Goal: Task Accomplishment & Management: Use online tool/utility

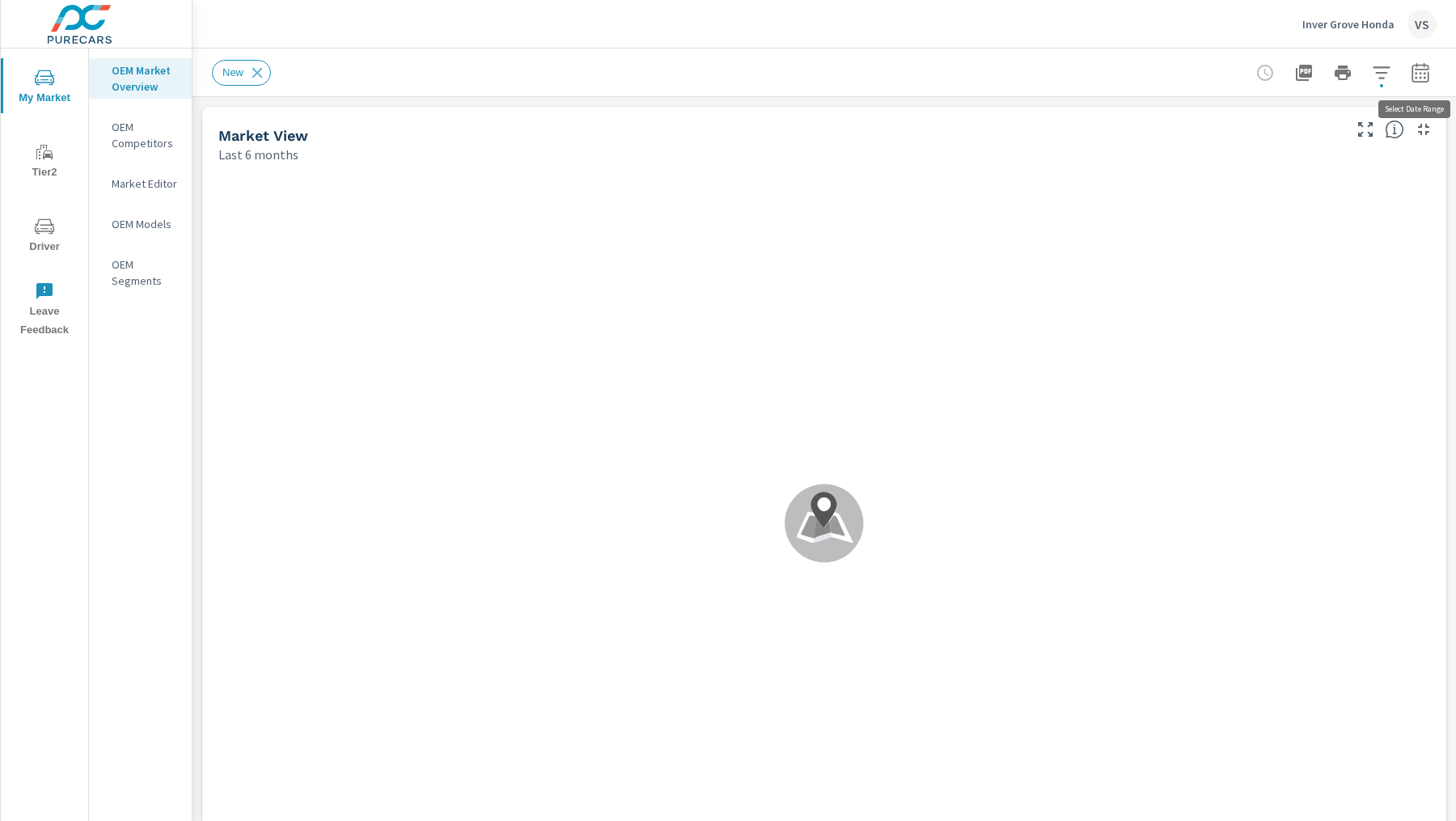
click at [1422, 70] on icon "button" at bounding box center [1420, 73] width 19 height 19
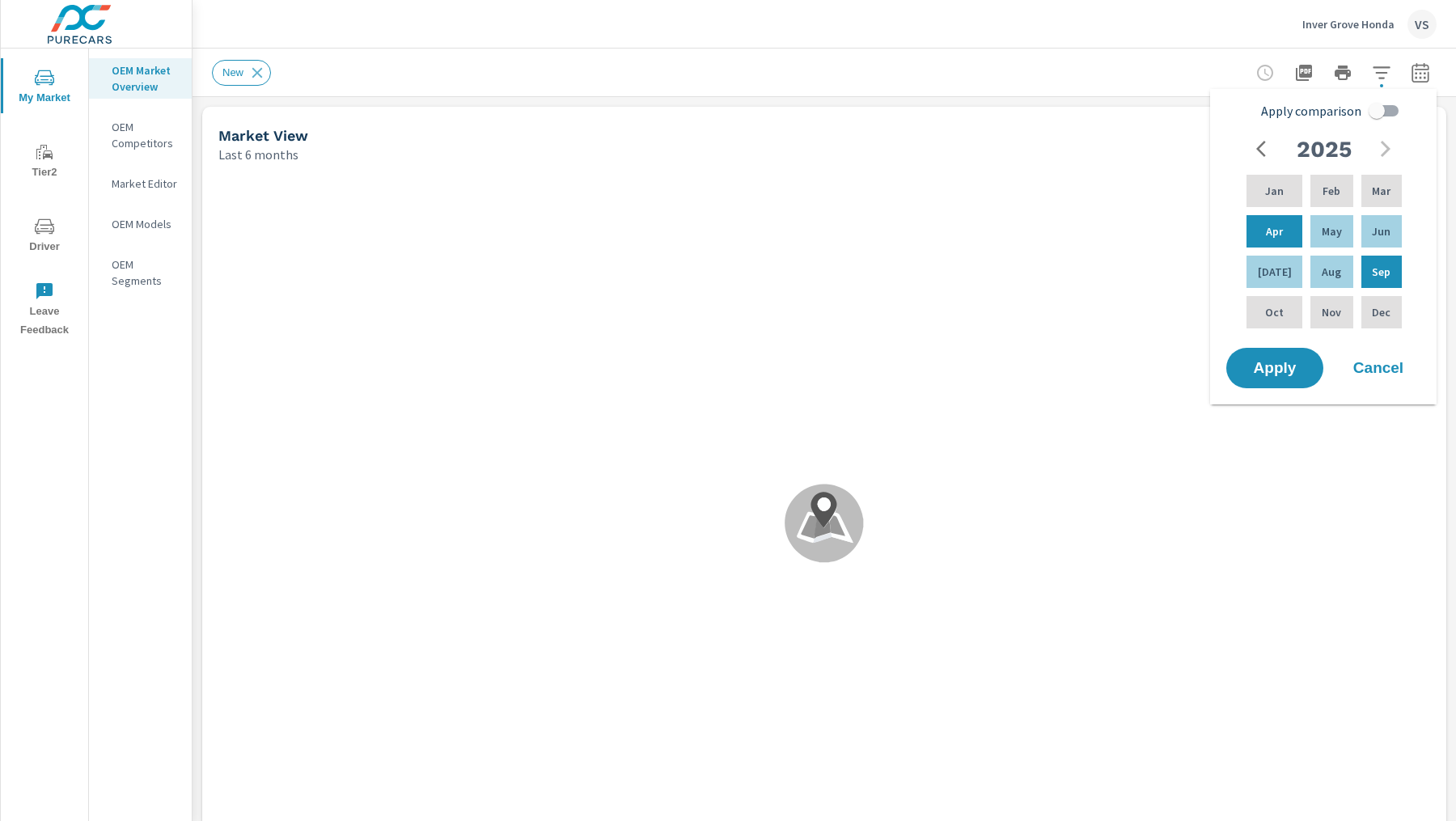
click at [1376, 109] on input "Apply comparison" at bounding box center [1376, 111] width 92 height 31
checkbox input "true"
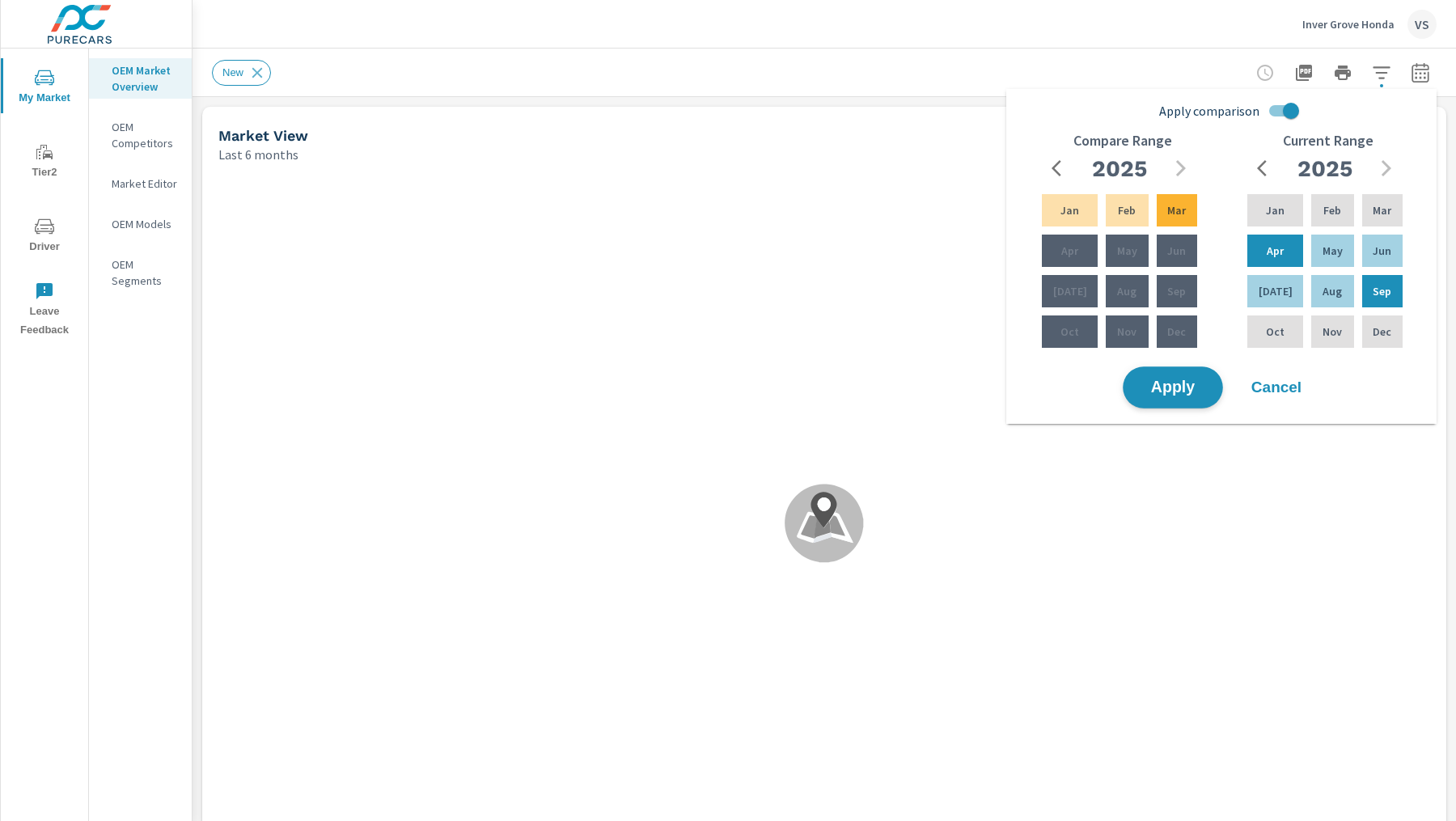
click at [1166, 388] on span "Apply" at bounding box center [1172, 388] width 66 height 16
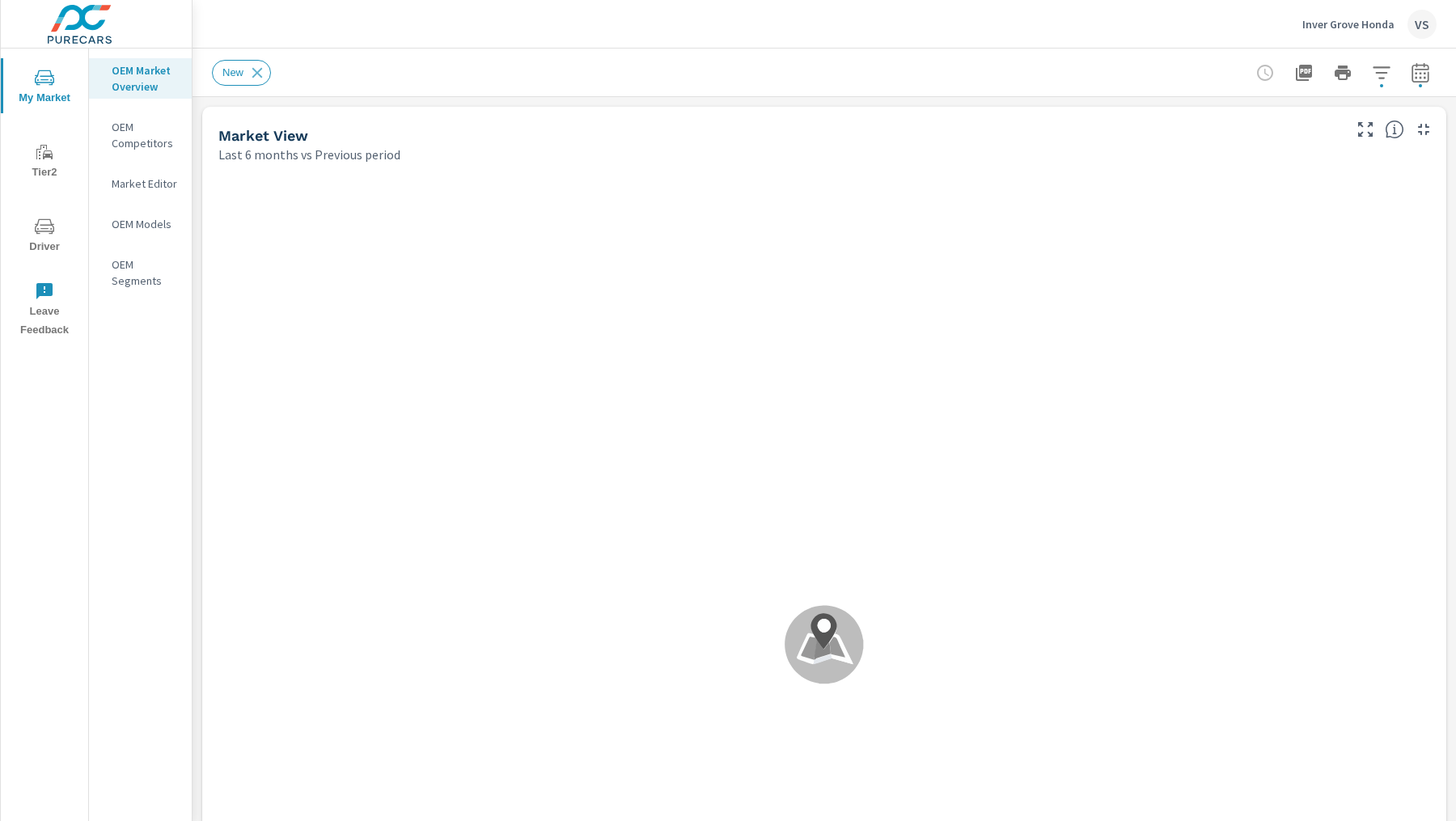
click at [1384, 71] on icon "button" at bounding box center [1381, 73] width 19 height 19
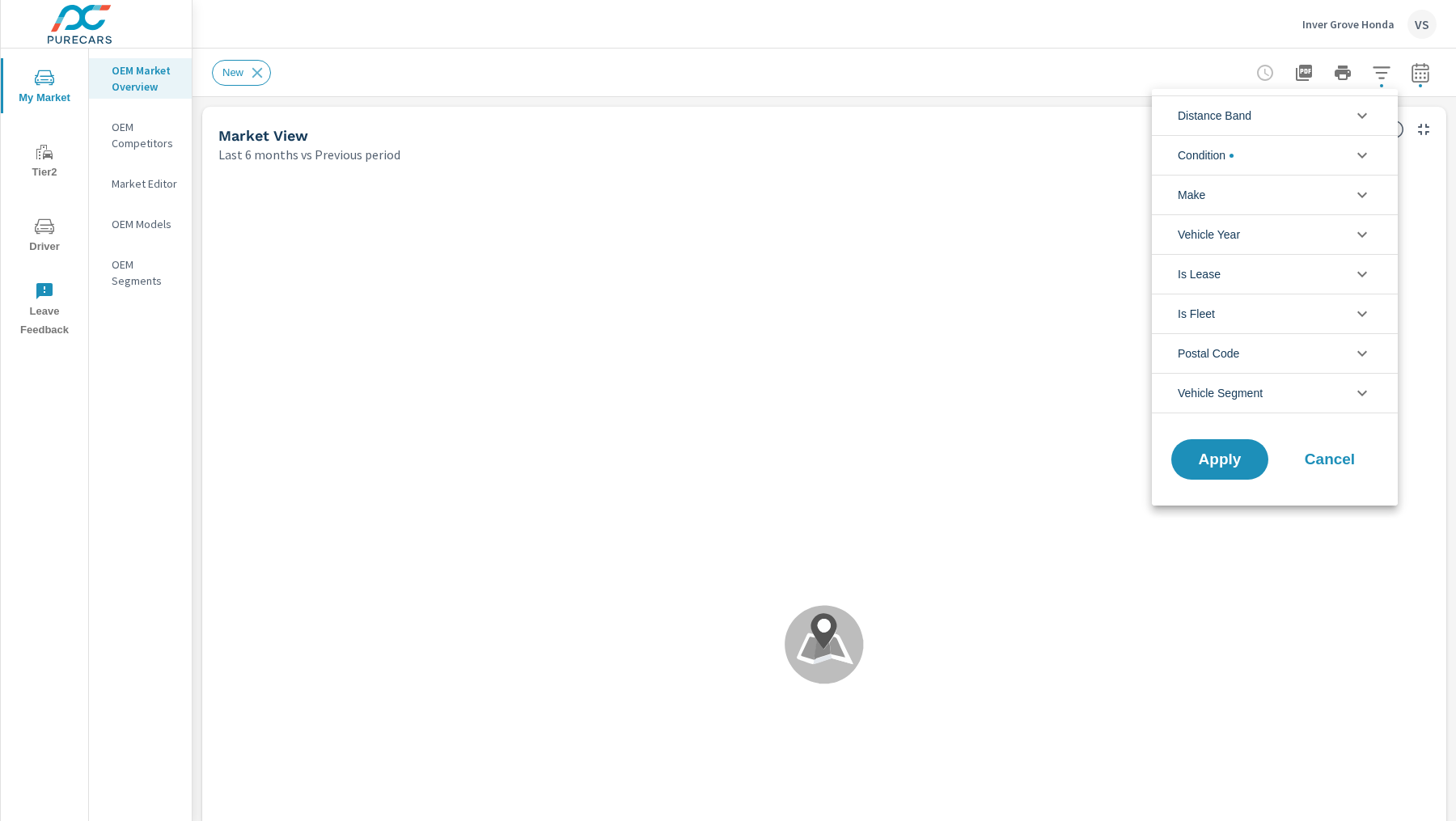
click at [1285, 165] on li "Condition" at bounding box center [1274, 154] width 246 height 40
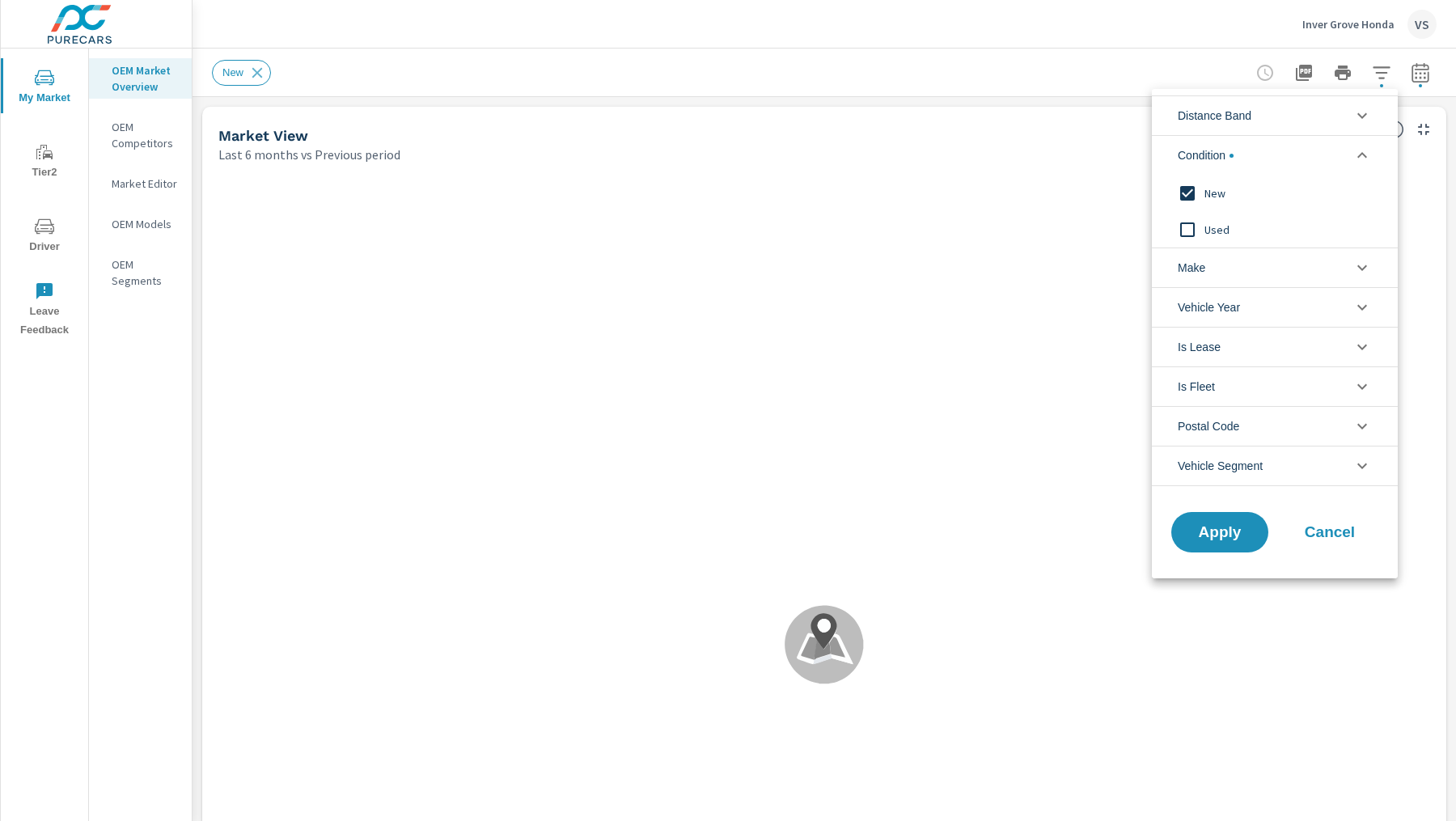
click at [1265, 158] on li "Condition" at bounding box center [1274, 154] width 246 height 40
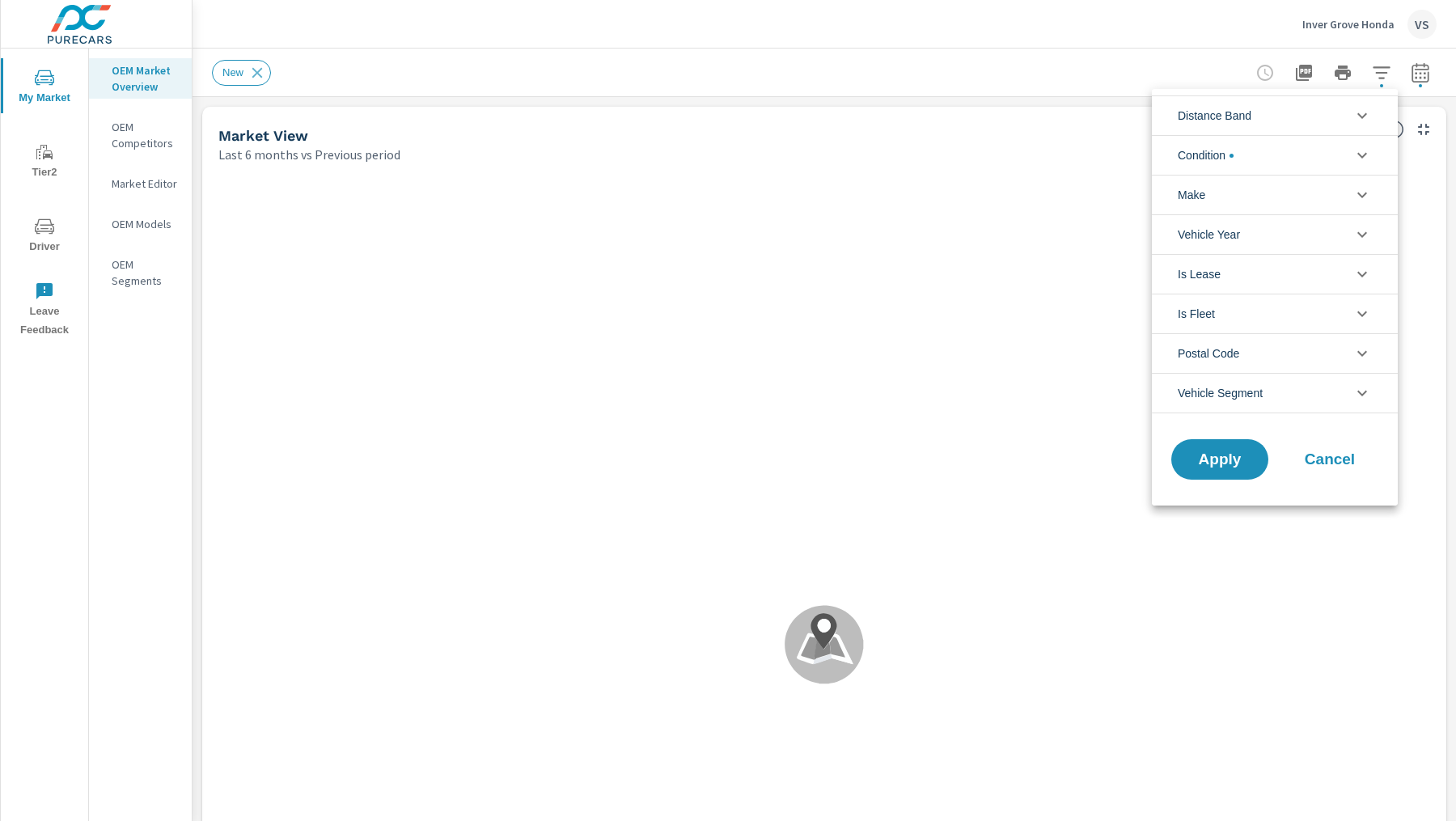
click at [1007, 51] on div at bounding box center [728, 410] width 1456 height 821
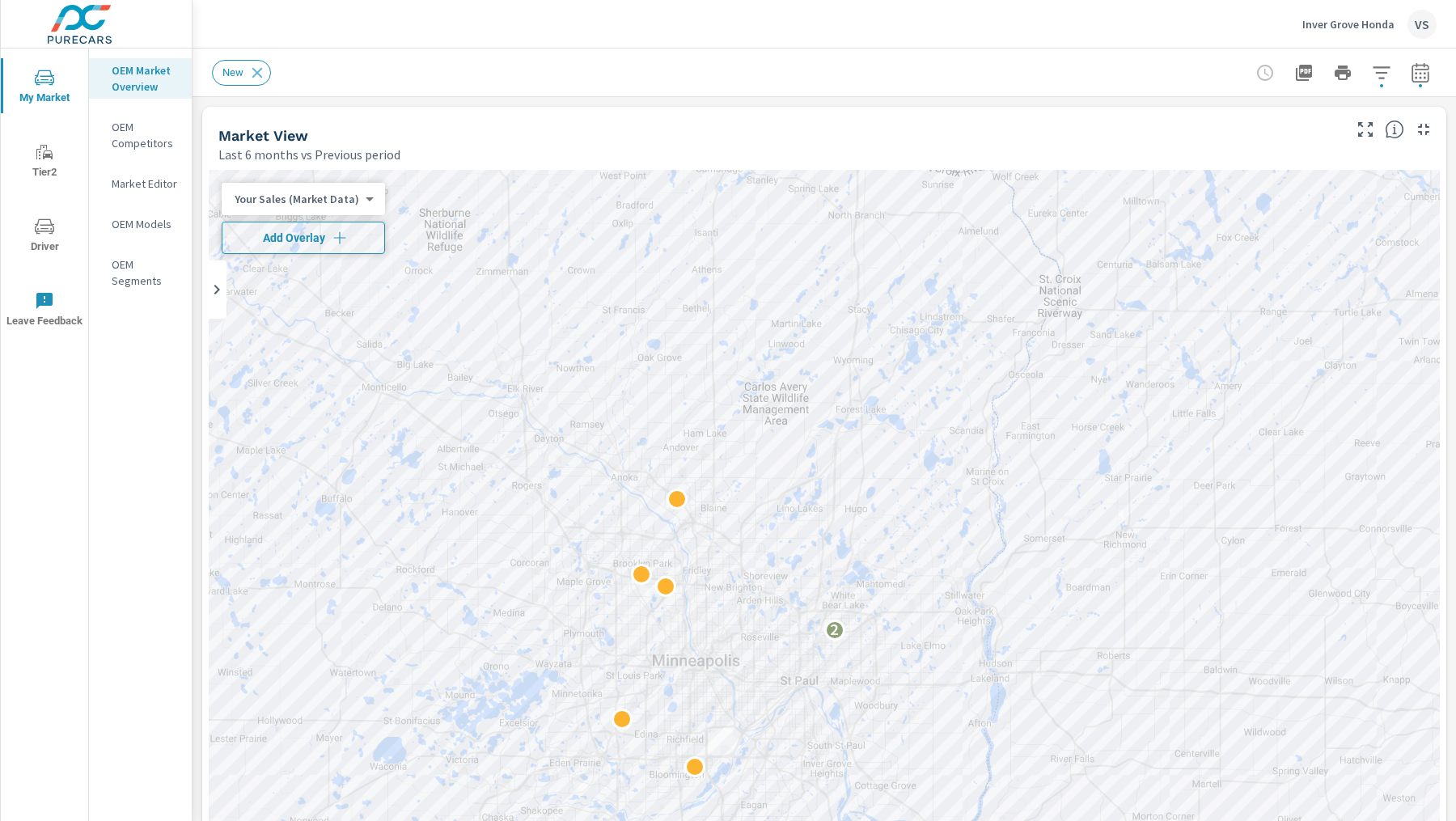
click at [333, 248] on button "Add Overlay" at bounding box center [303, 237] width 163 height 32
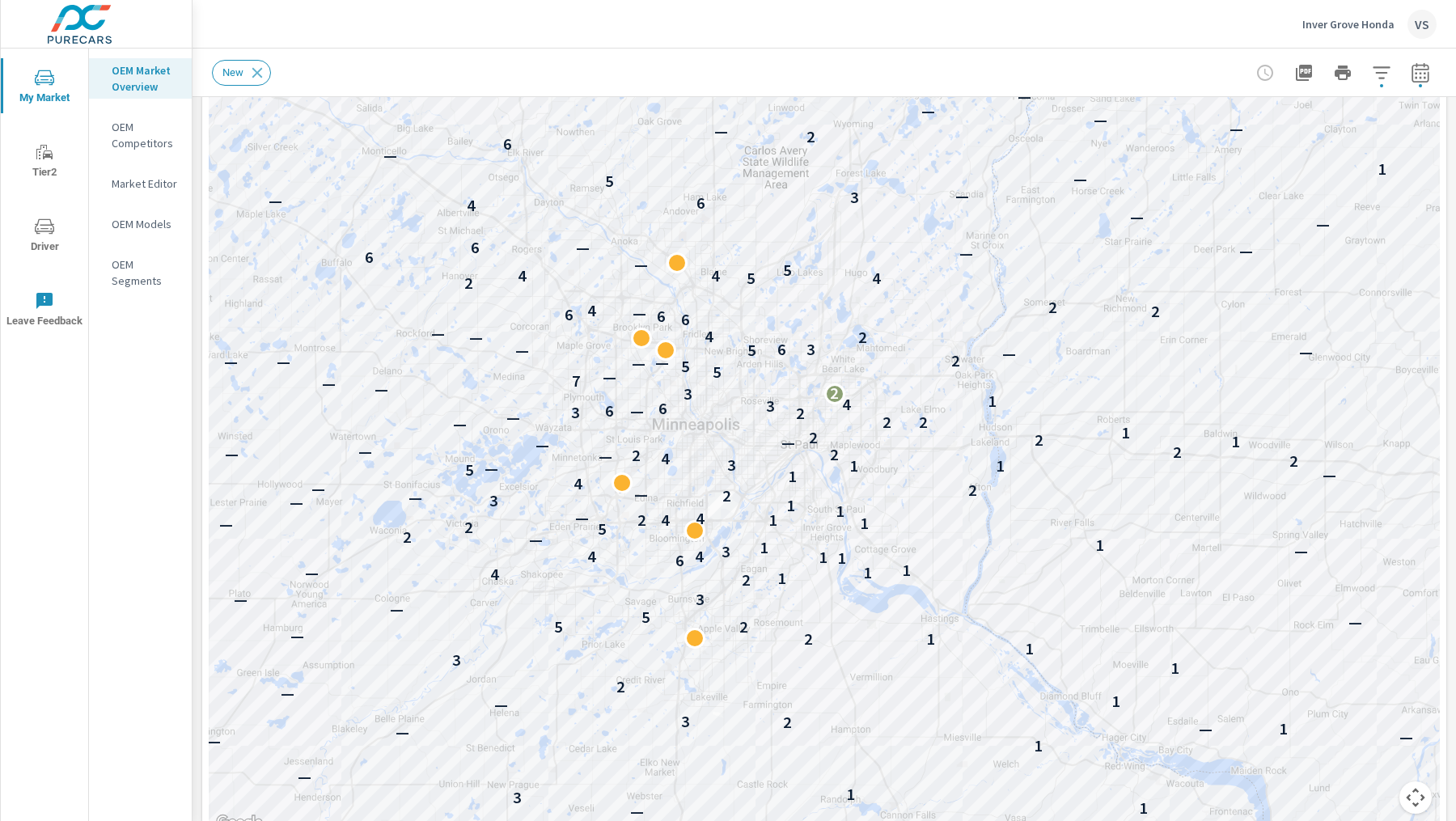
scroll to position [277, 0]
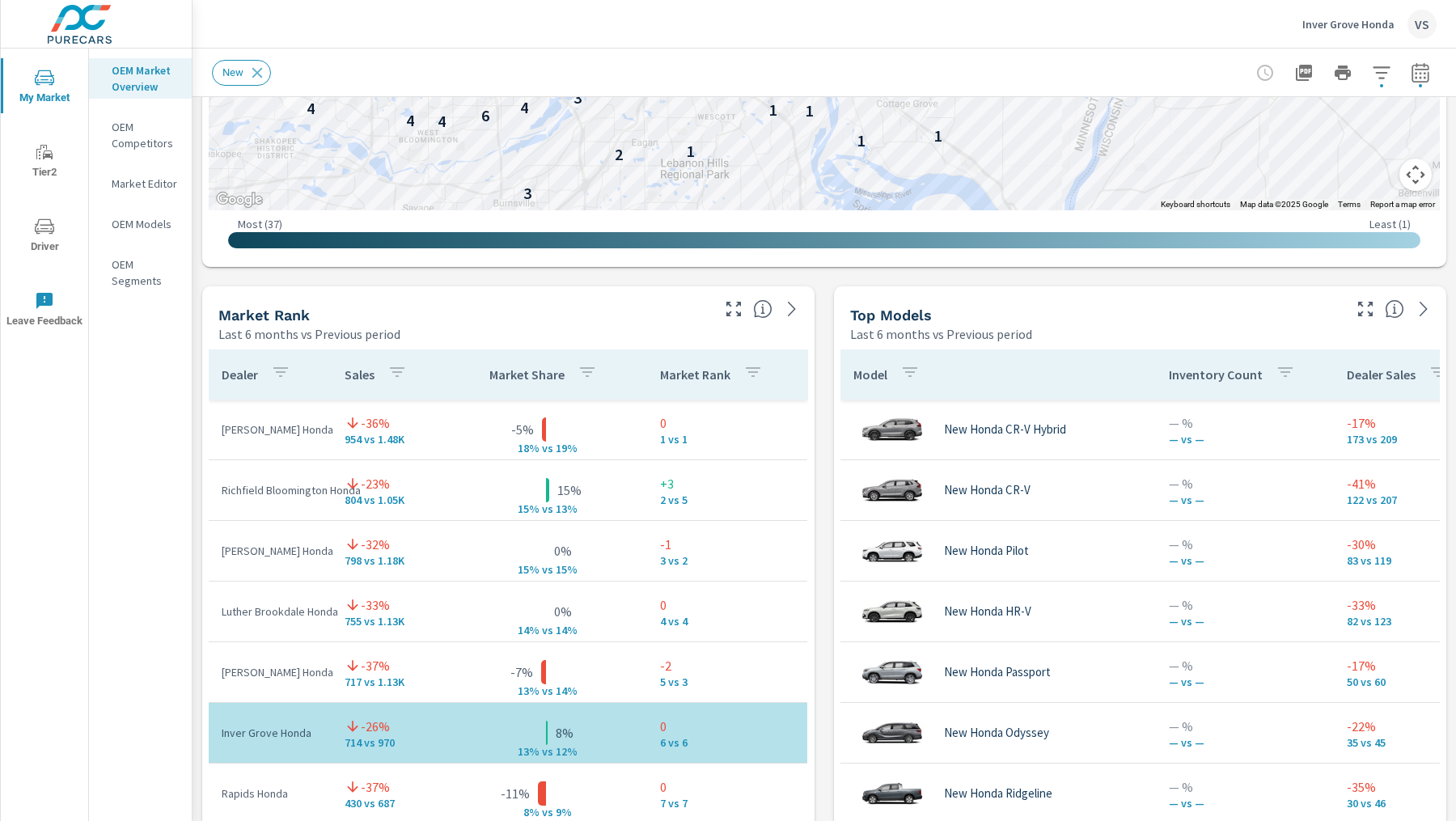
scroll to position [881, 0]
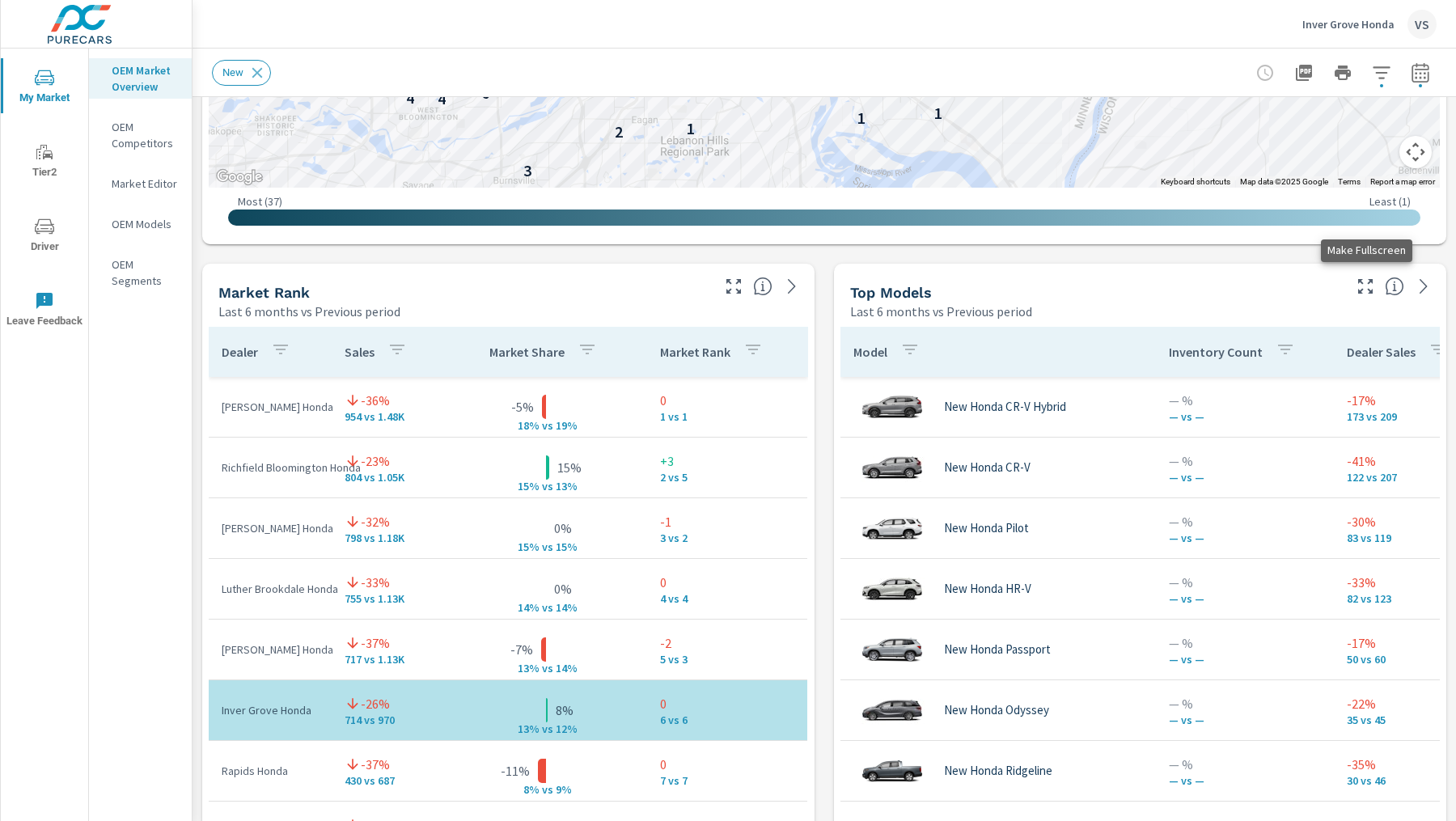
click at [1366, 291] on icon "button" at bounding box center [1366, 287] width 19 height 19
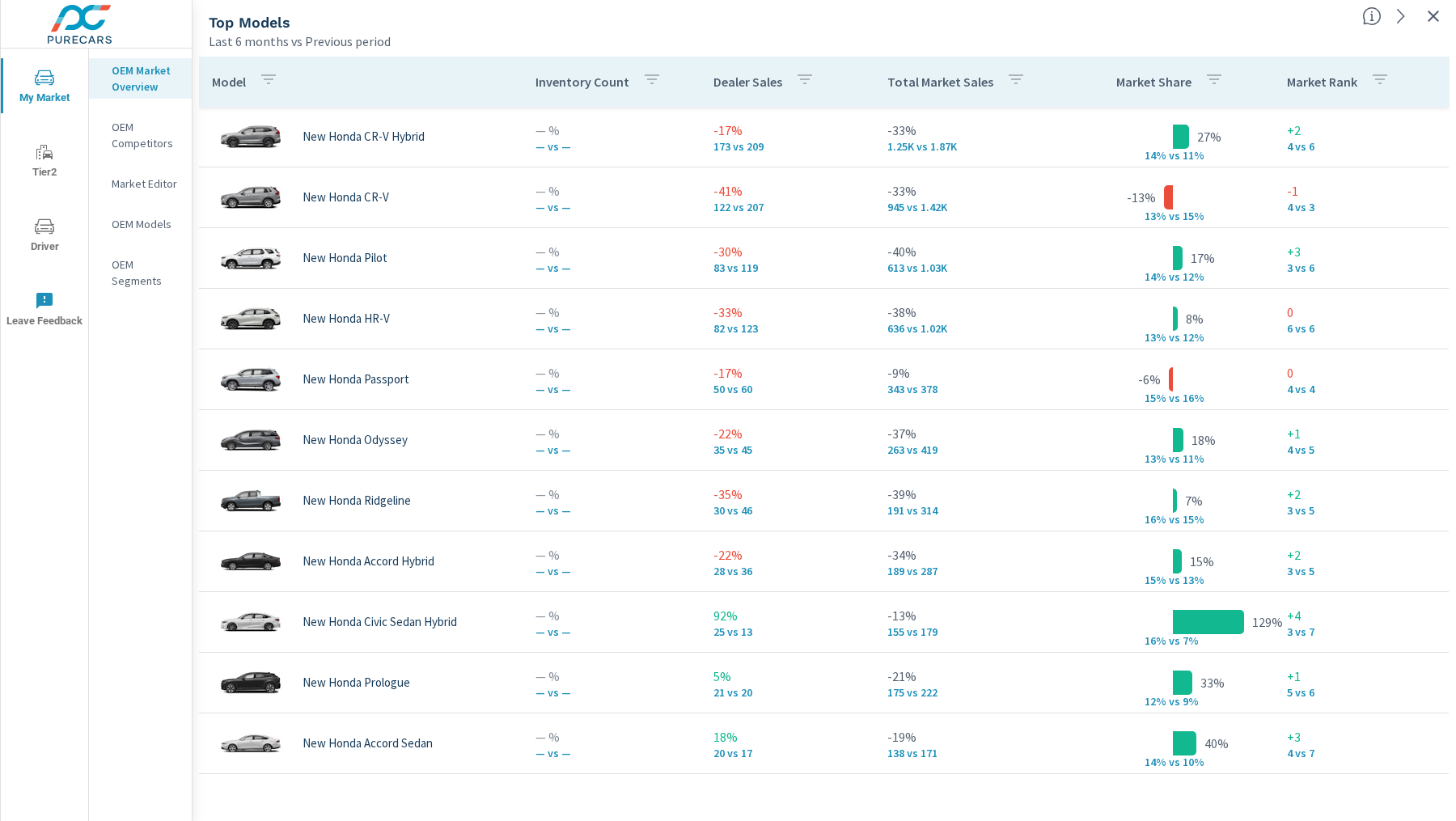
click at [1438, 22] on icon "button" at bounding box center [1434, 17] width 19 height 19
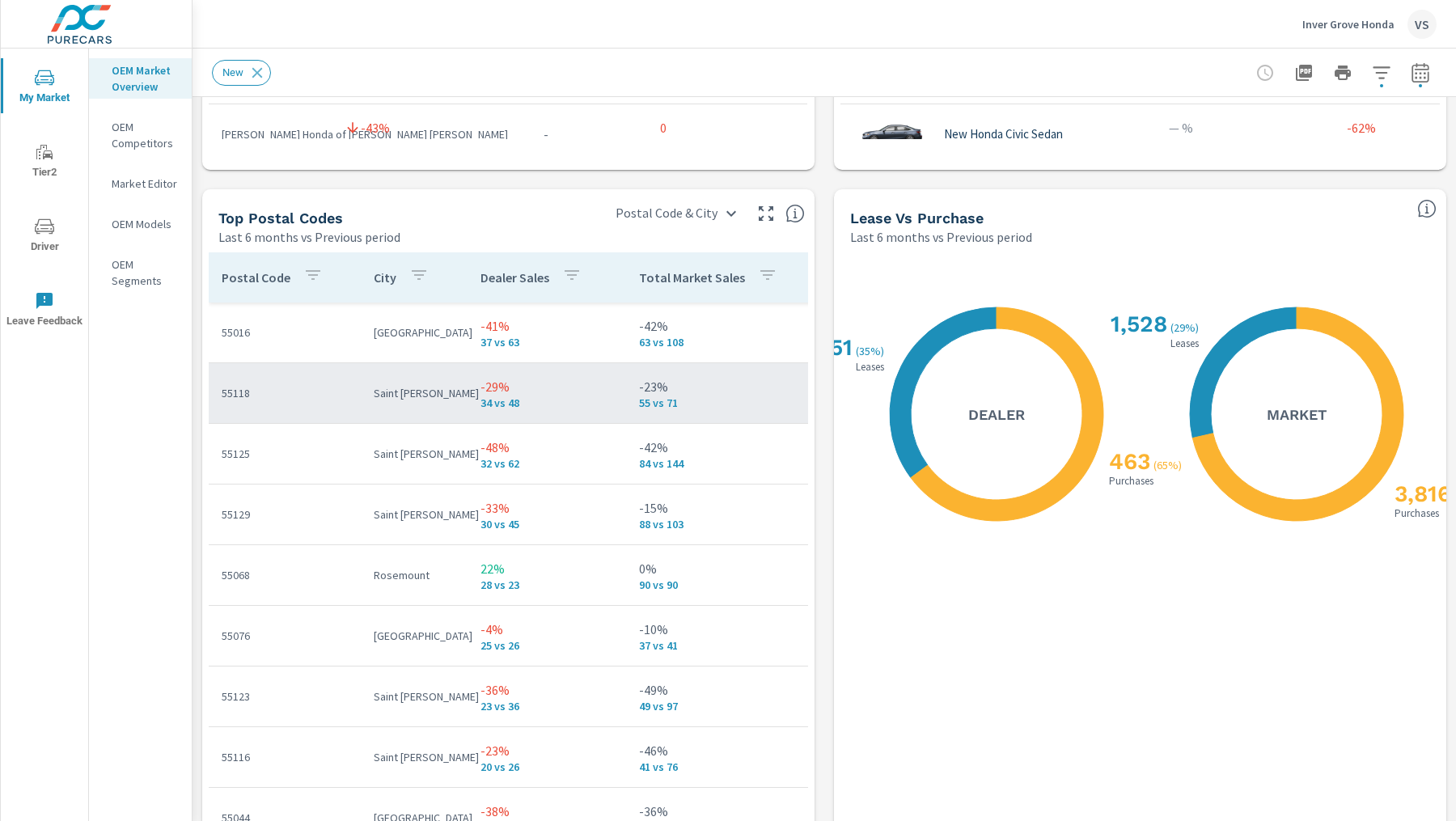
scroll to position [1818, 0]
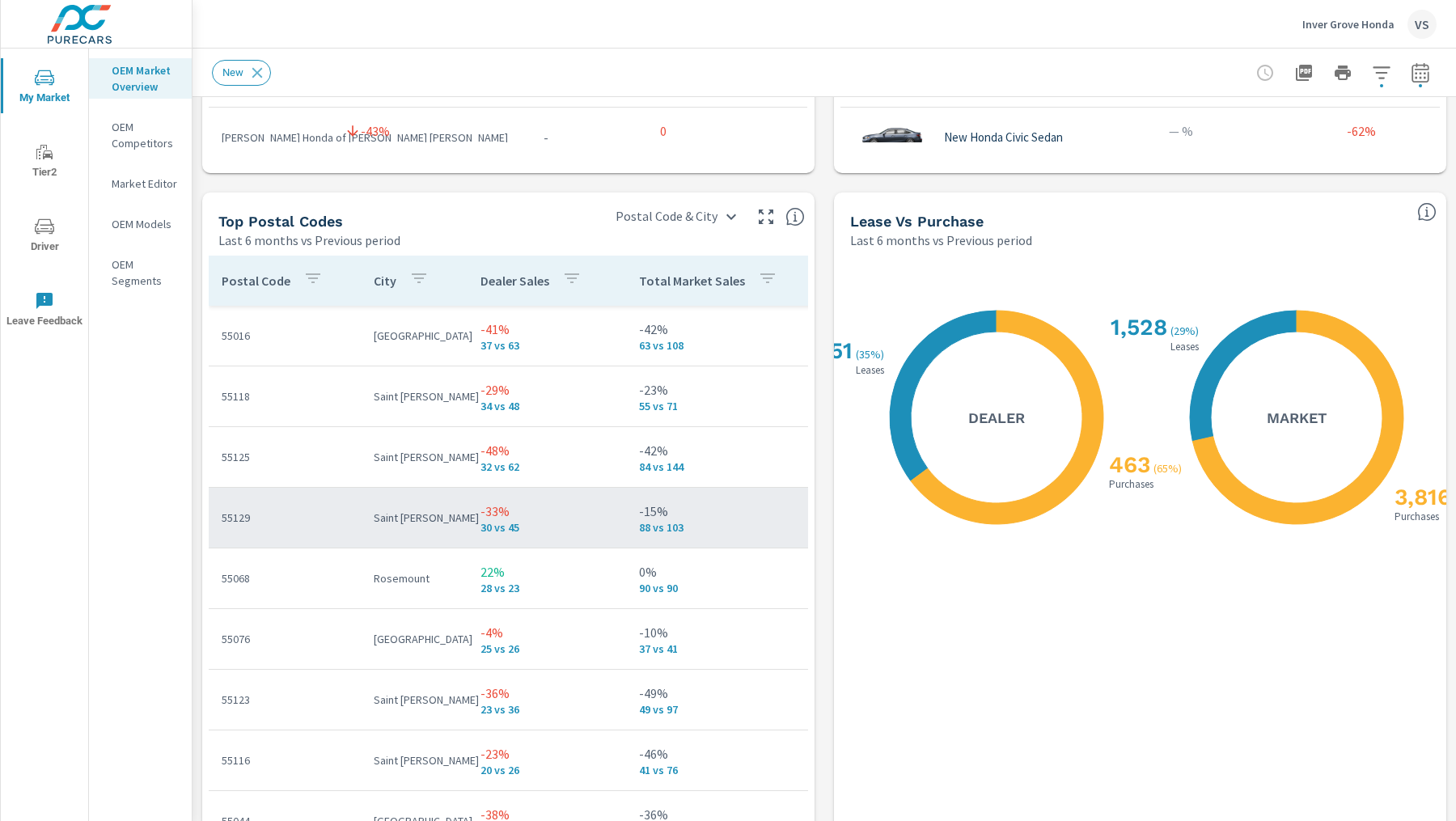
click at [347, 519] on p "55129" at bounding box center [285, 517] width 126 height 17
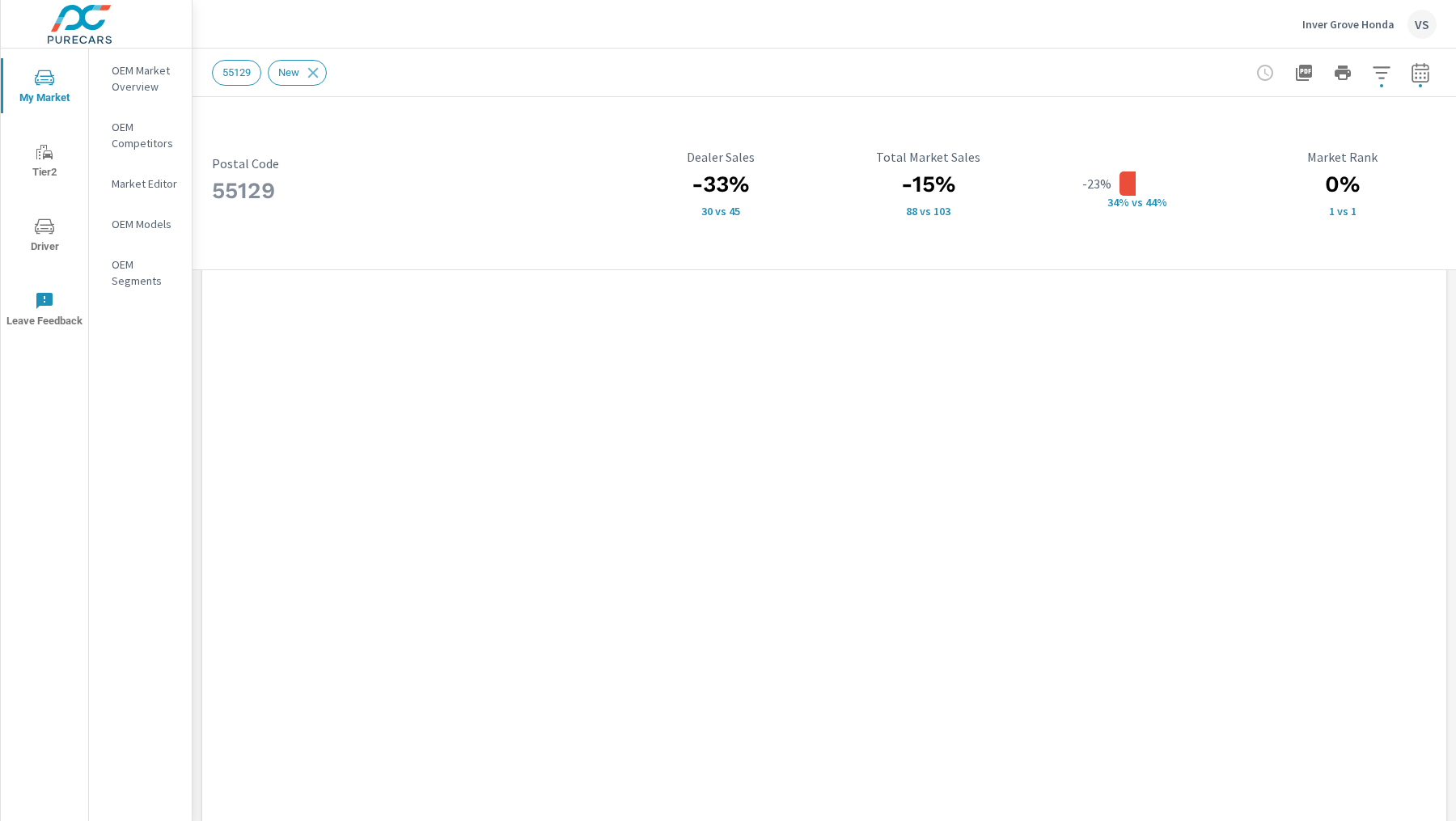
scroll to position [1352, 0]
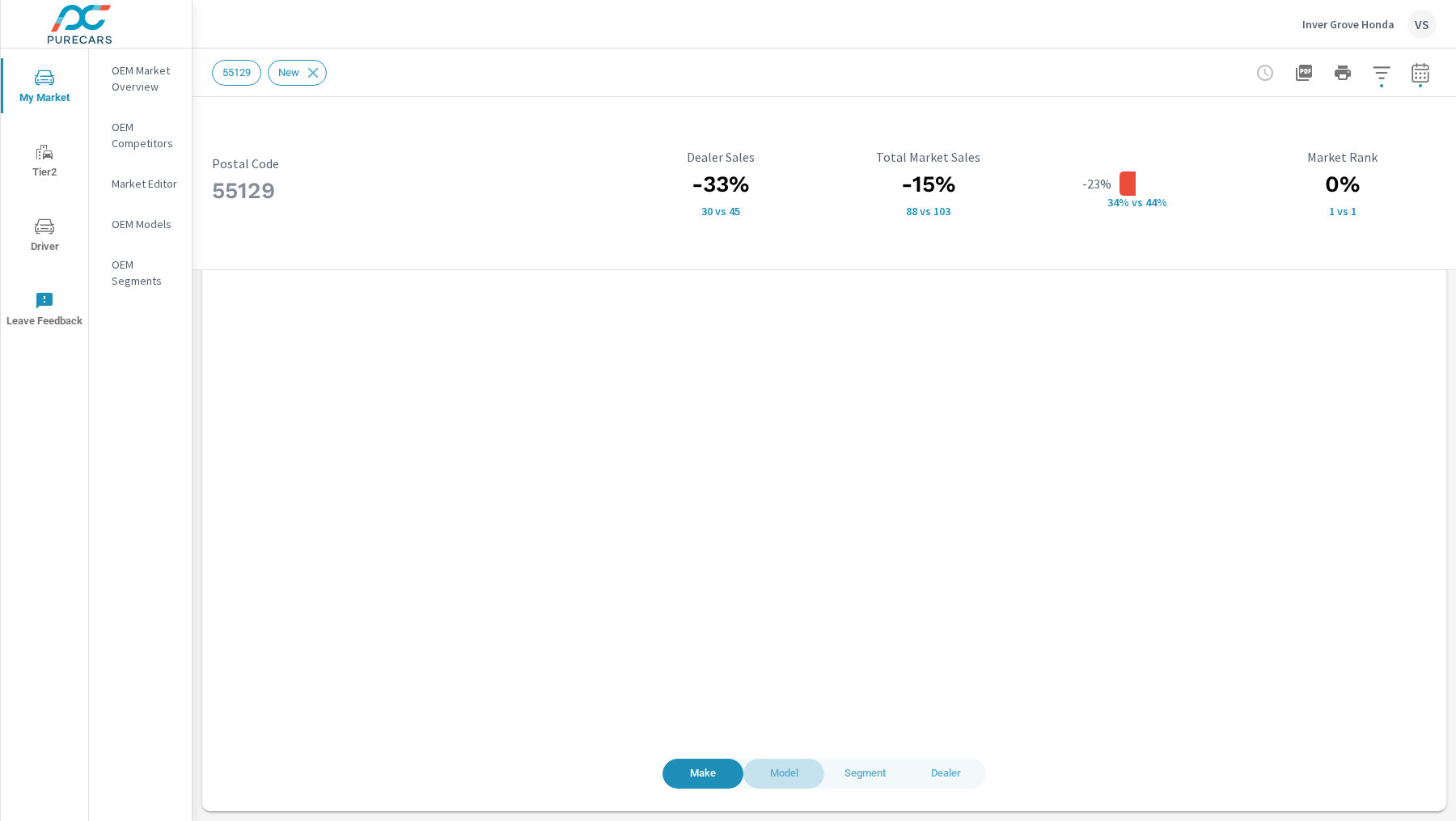
click at [789, 770] on span "Model" at bounding box center [783, 772] width 61 height 18
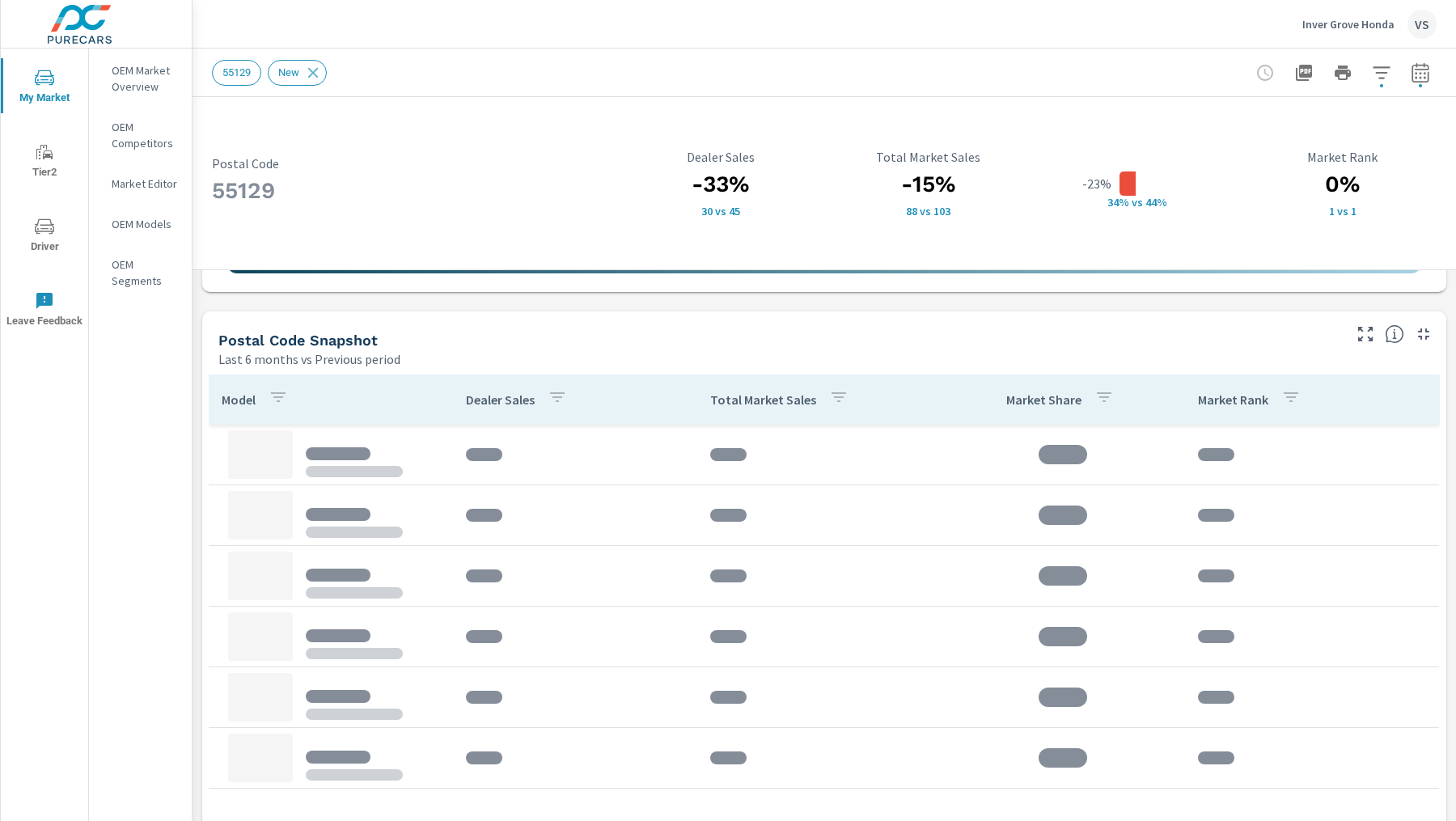
scroll to position [1035, 0]
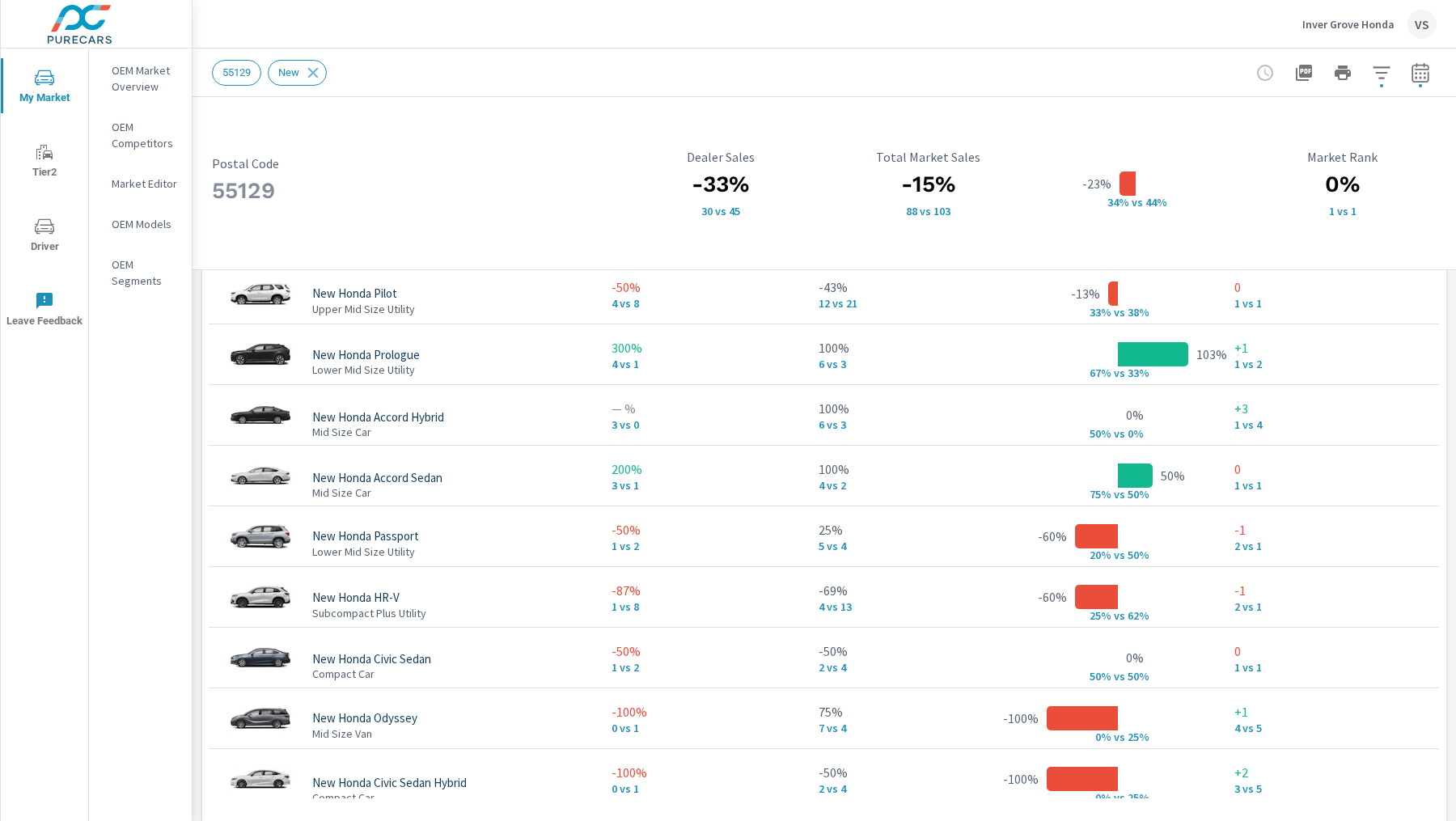
scroll to position [1352, 0]
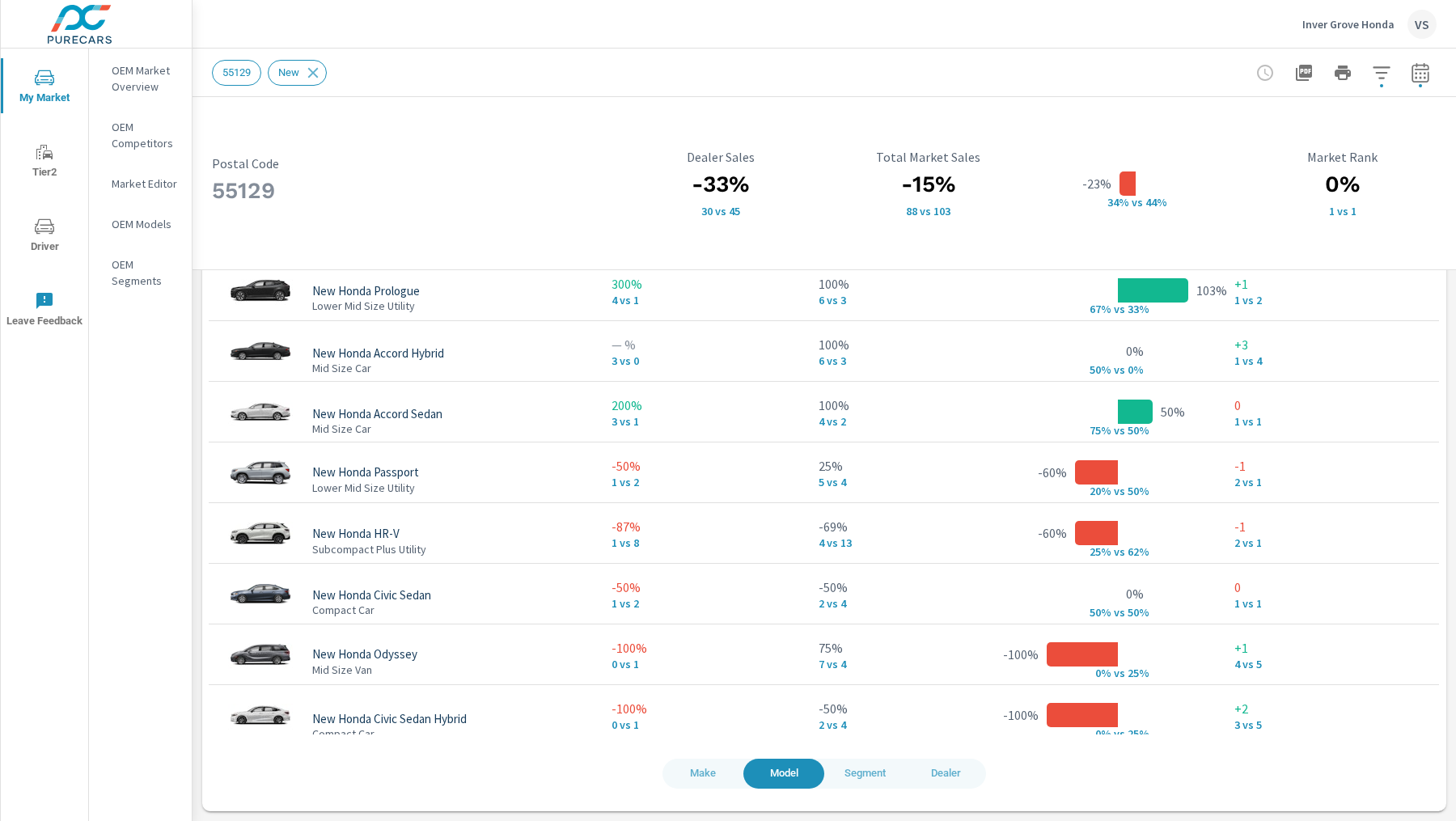
click at [935, 769] on span "Dealer" at bounding box center [945, 772] width 61 height 18
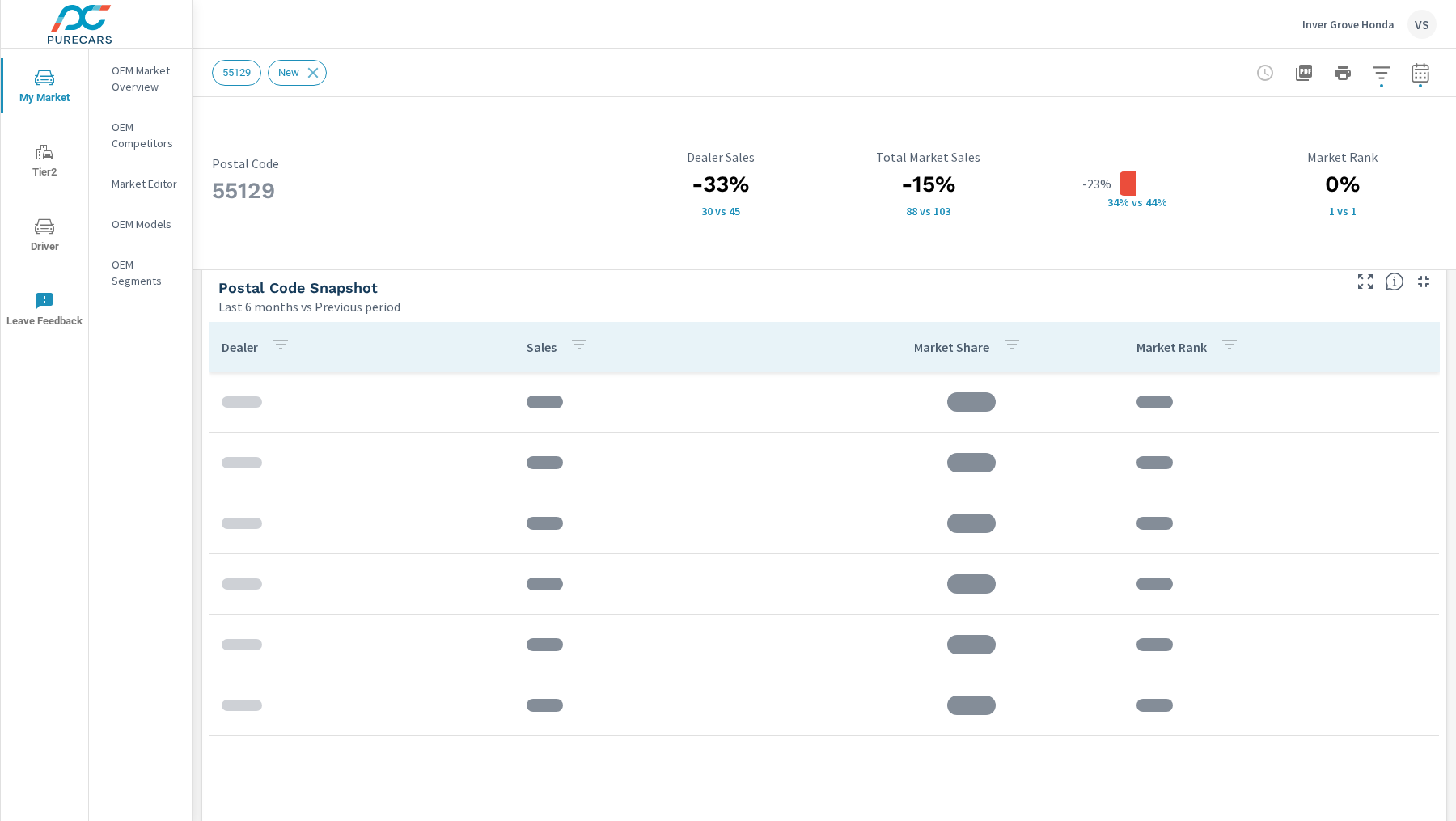
scroll to position [1058, 0]
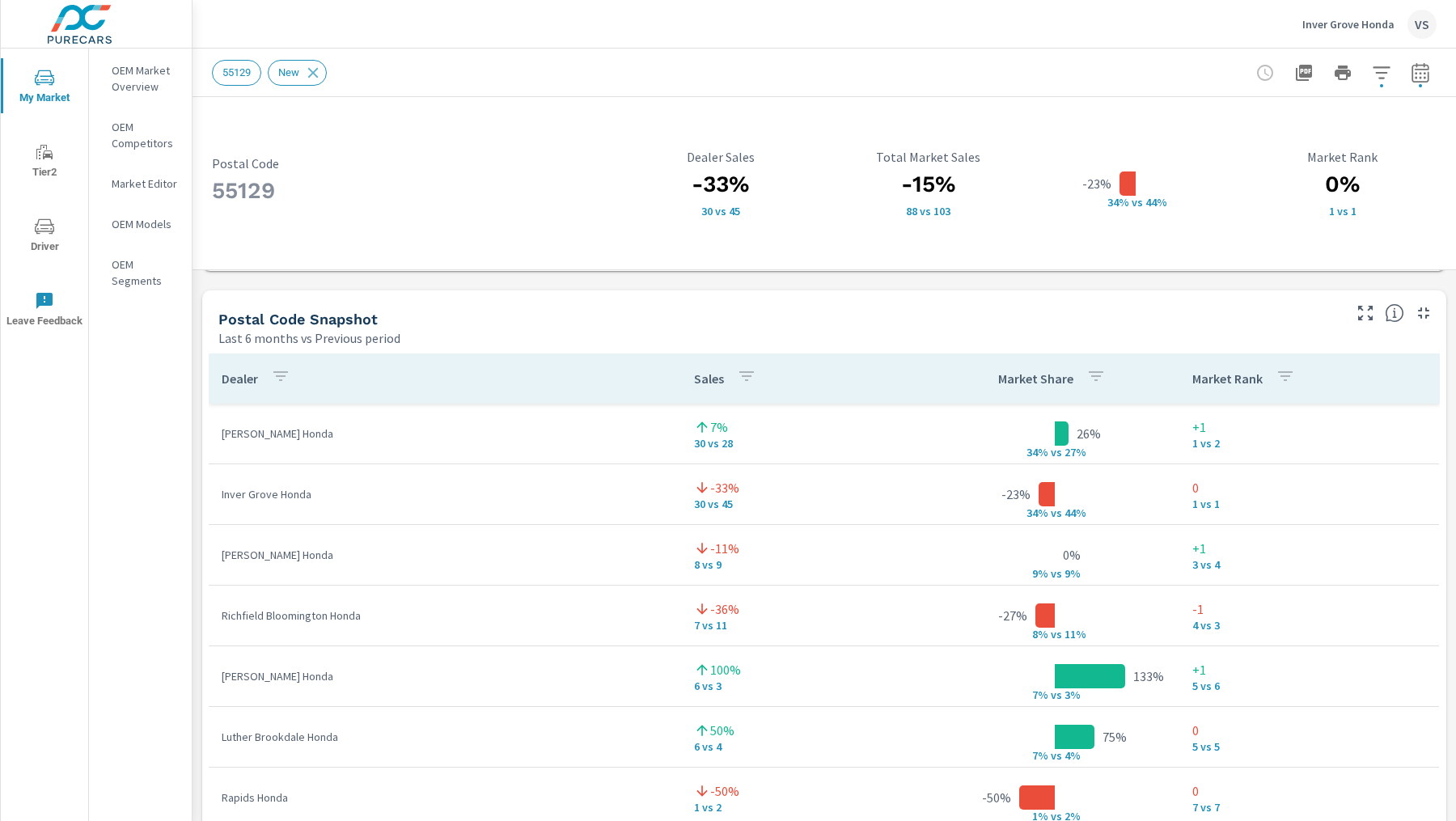
scroll to position [1025, 0]
click at [150, 66] on p "OEM Market Overview" at bounding box center [145, 78] width 67 height 32
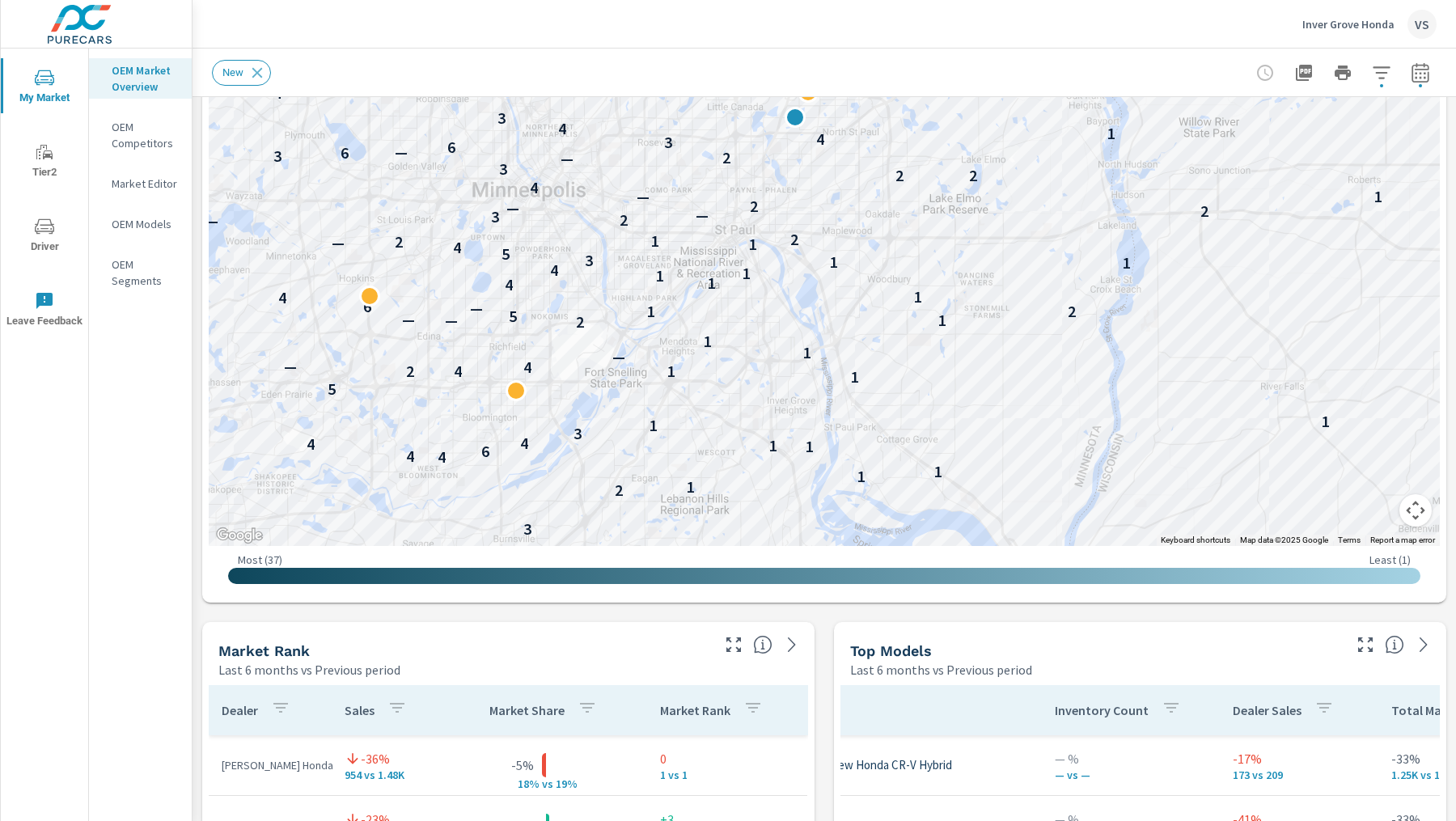
scroll to position [264, 0]
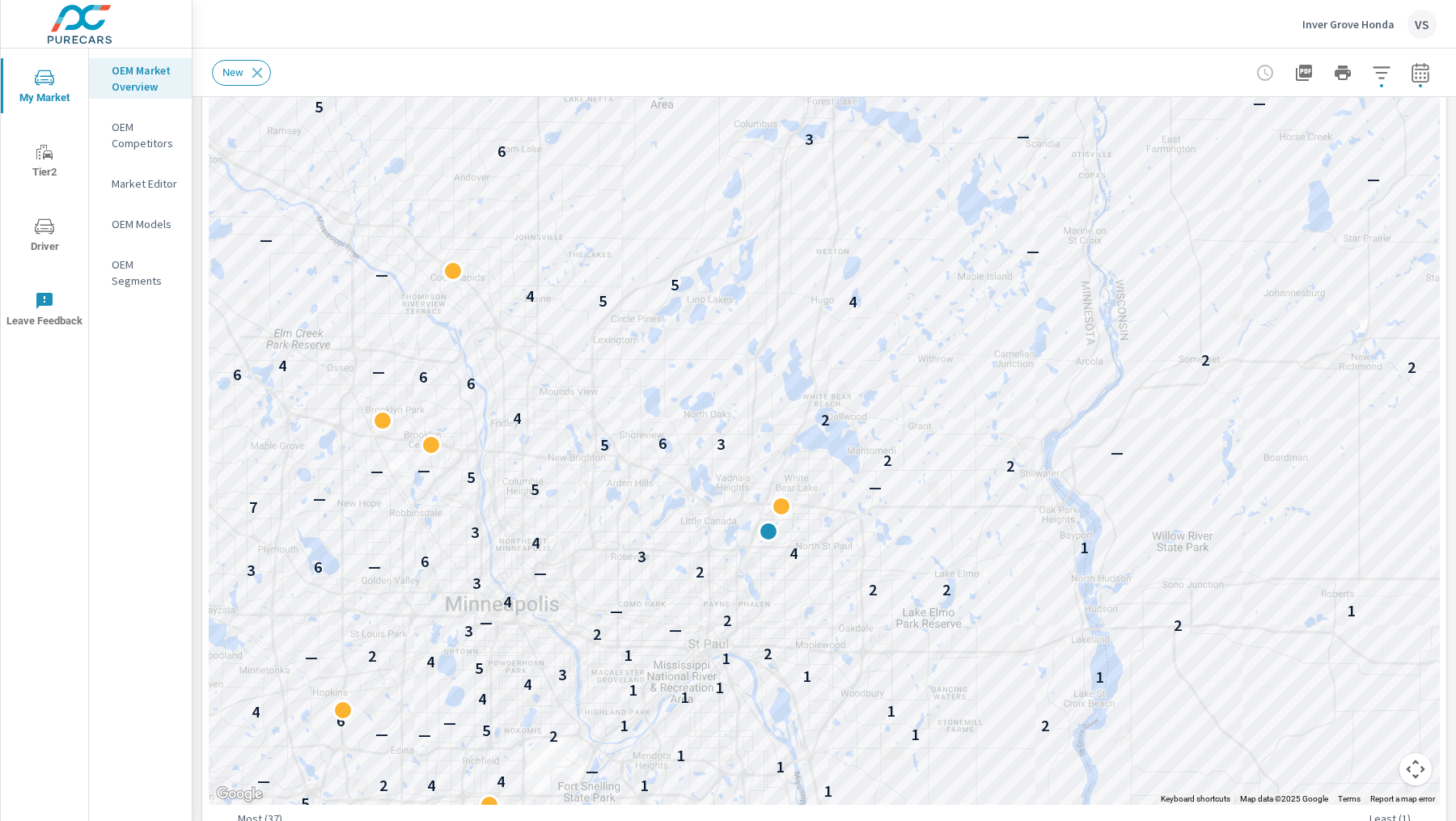
drag, startPoint x: 964, startPoint y: 360, endPoint x: 937, endPoint y: 522, distance: 164.2
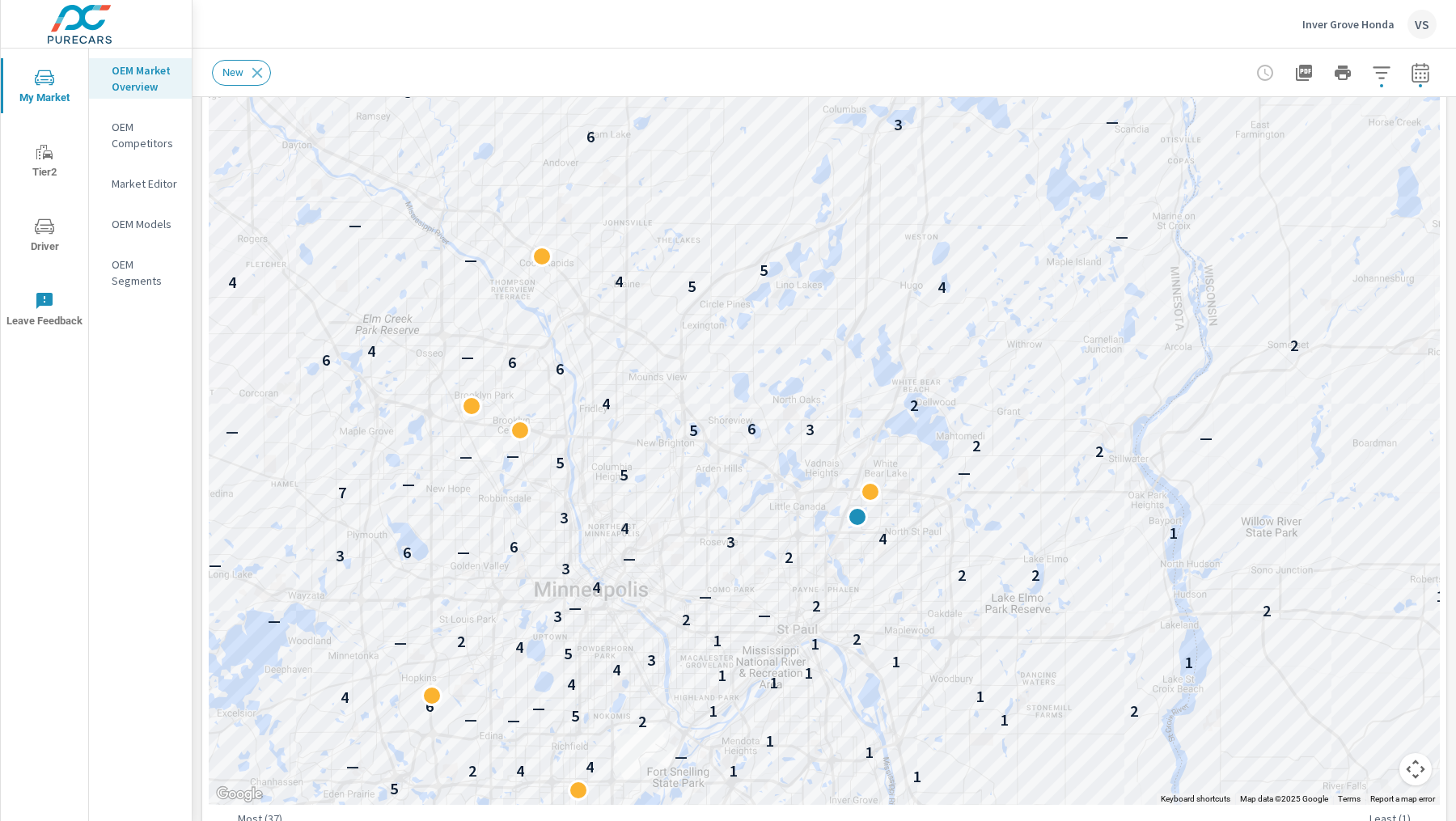
drag, startPoint x: 927, startPoint y: 484, endPoint x: 1019, endPoint y: 467, distance: 93.6
